Goal: Check status: Check status

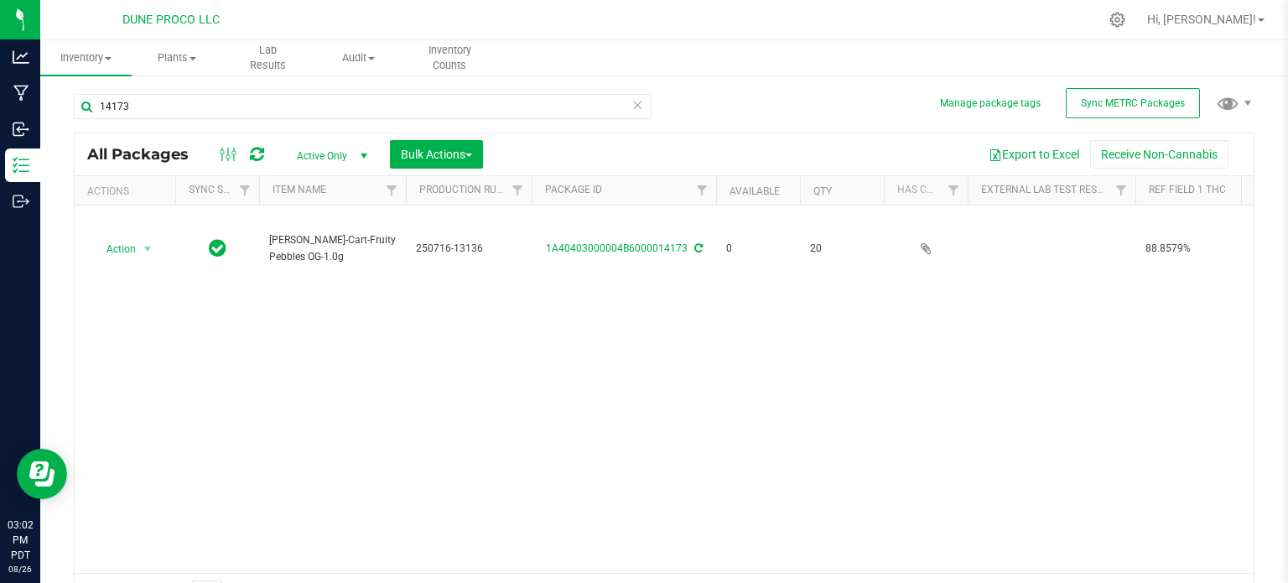
scroll to position [0, 425]
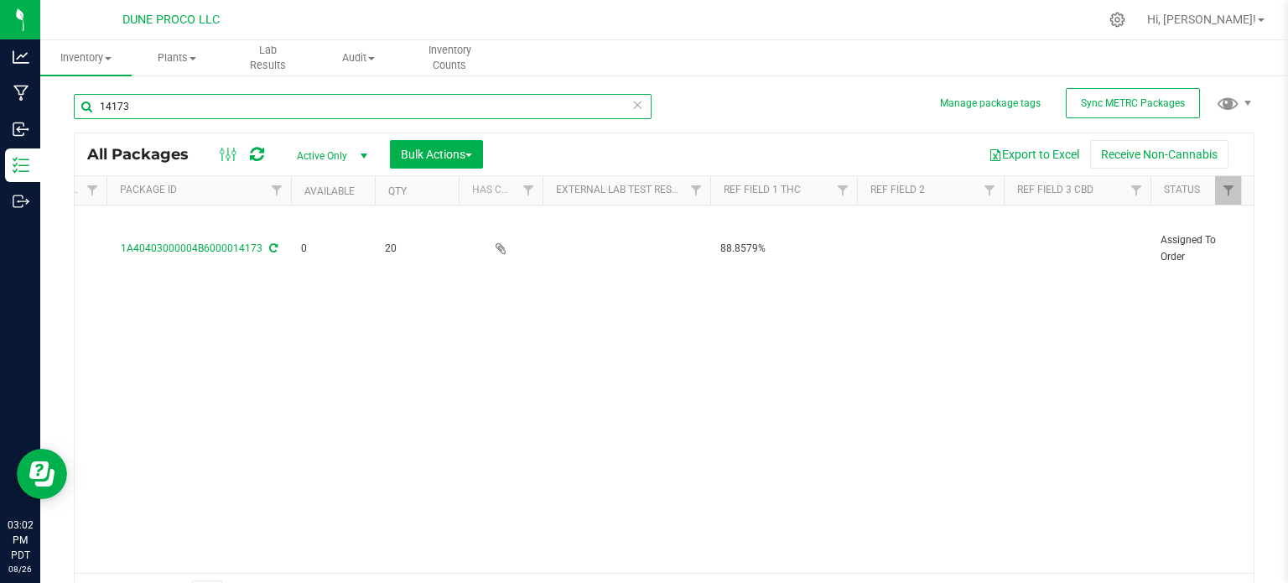
click at [396, 94] on input "14173" at bounding box center [363, 106] width 578 height 25
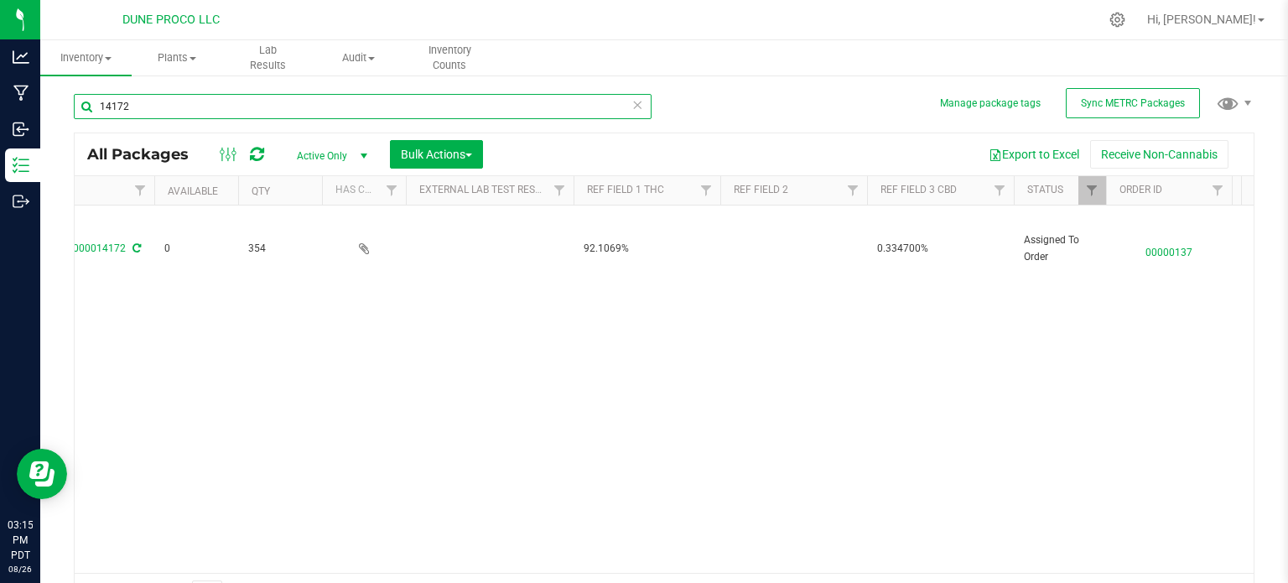
click at [205, 108] on input "14172" at bounding box center [363, 106] width 578 height 25
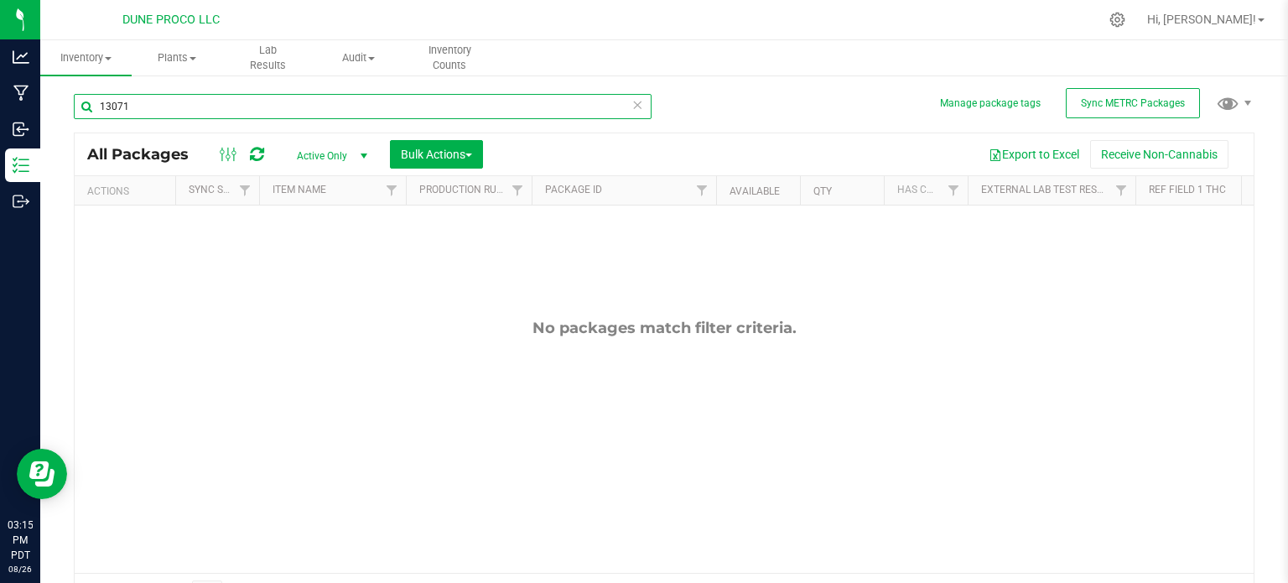
type input "13071"
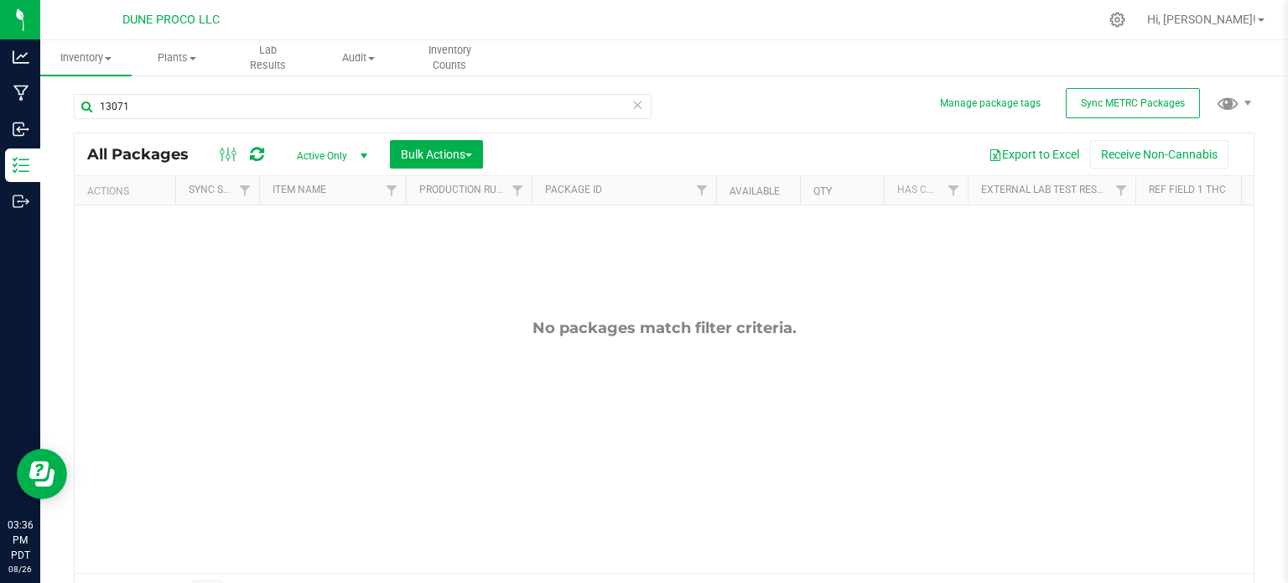
click at [549, 121] on div "13071" at bounding box center [363, 113] width 578 height 39
